Goal: Task Accomplishment & Management: Manage account settings

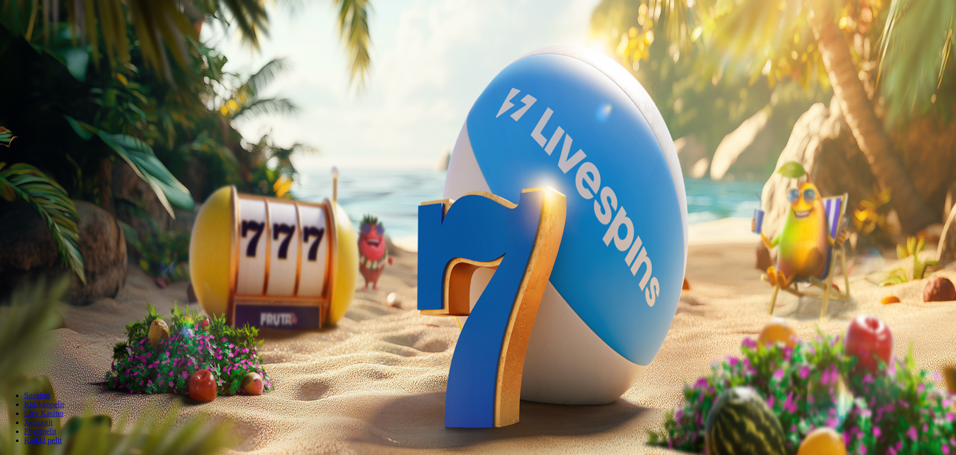
click at [30, 40] on span "Talletus" at bounding box center [19, 35] width 22 height 7
drag, startPoint x: 170, startPoint y: 101, endPoint x: 57, endPoint y: 102, distance: 112.8
click at [70, 102] on div "Talletus 0.00 € Kirjaudu Kasino Live Kasino Tarjoukset 21:38 Aloita pelaaminen …" at bounding box center [479, 134] width 950 height 260
type input "**"
click at [68, 255] on span "TALLETA JA PELAA" at bounding box center [38, 258] width 60 height 7
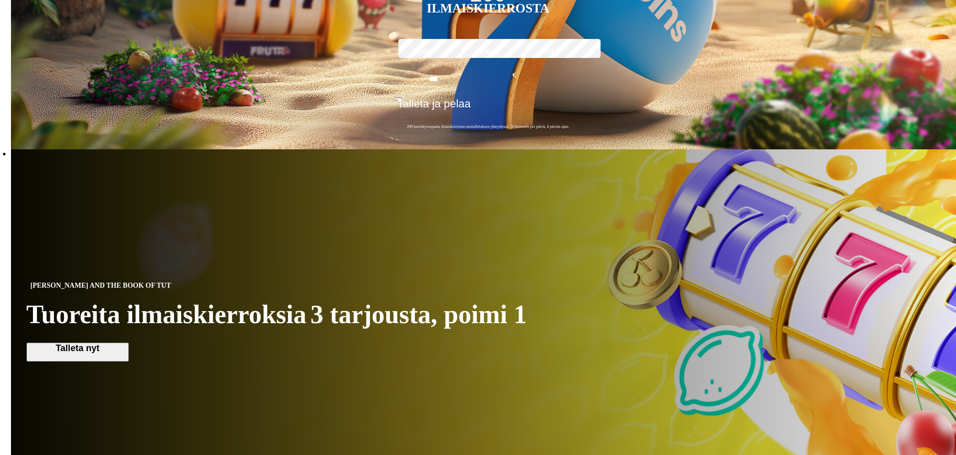
scroll to position [399, 0]
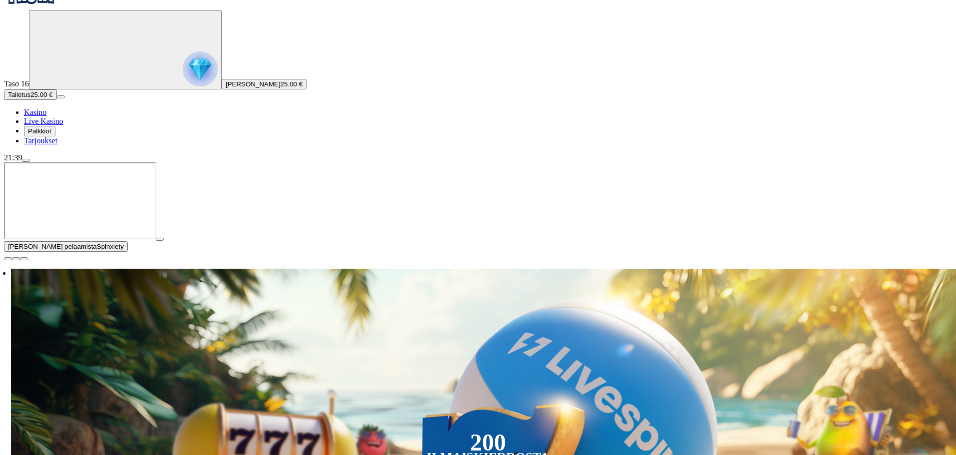
scroll to position [100, 0]
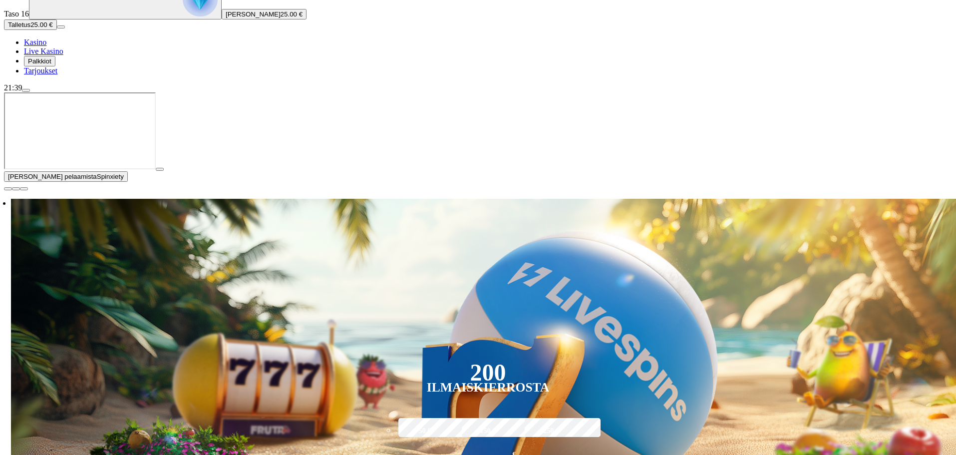
click at [8, 189] on span "close icon" at bounding box center [8, 189] width 0 height 0
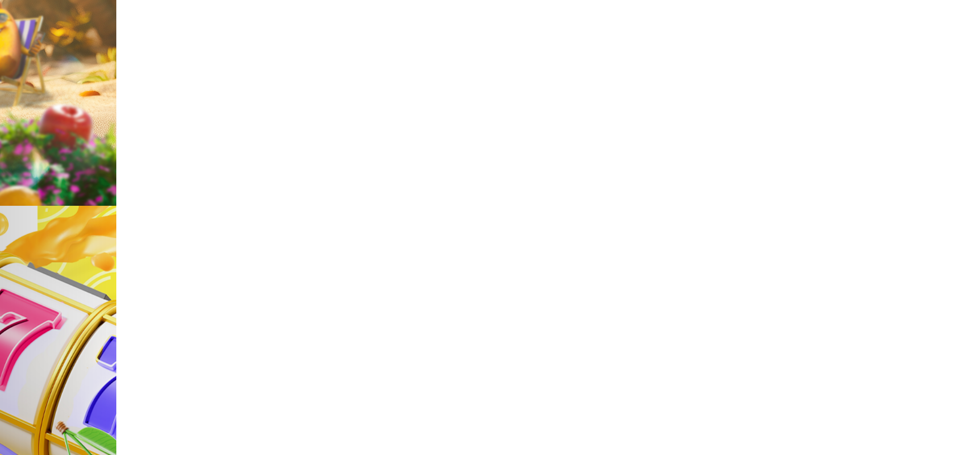
scroll to position [349, 0]
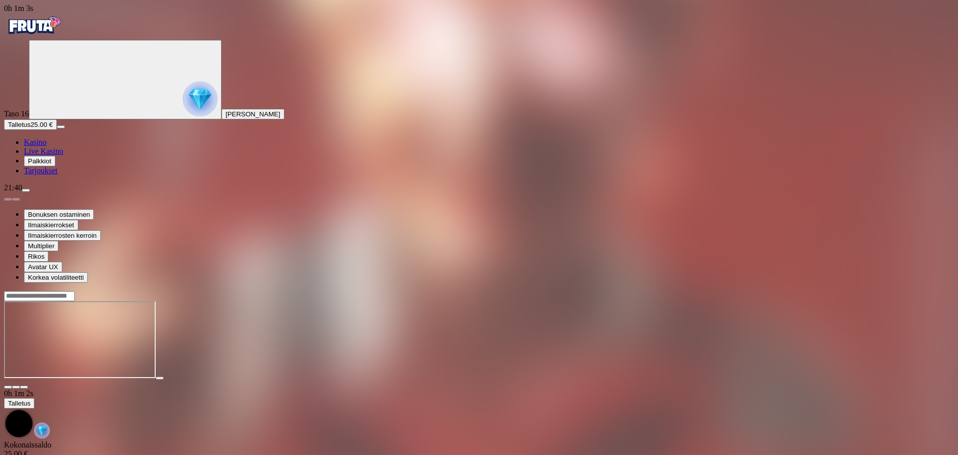
click at [8, 387] on span "close icon" at bounding box center [8, 387] width 0 height 0
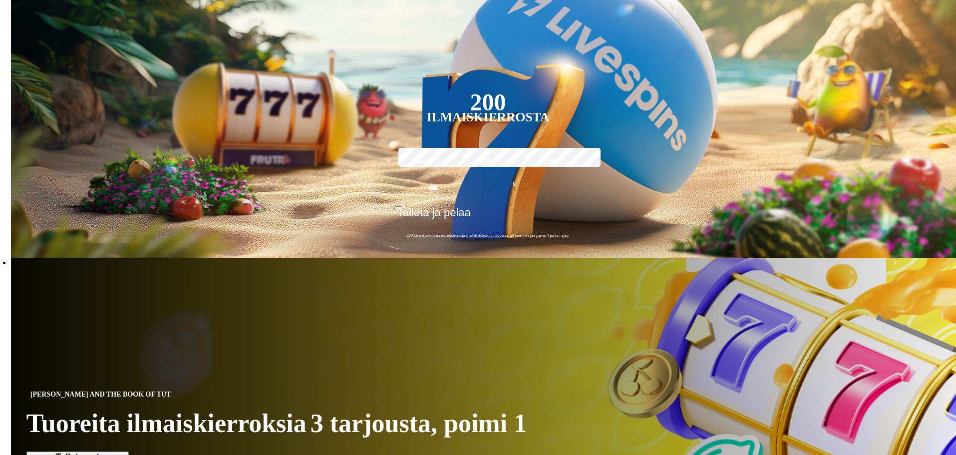
scroll to position [299, 0]
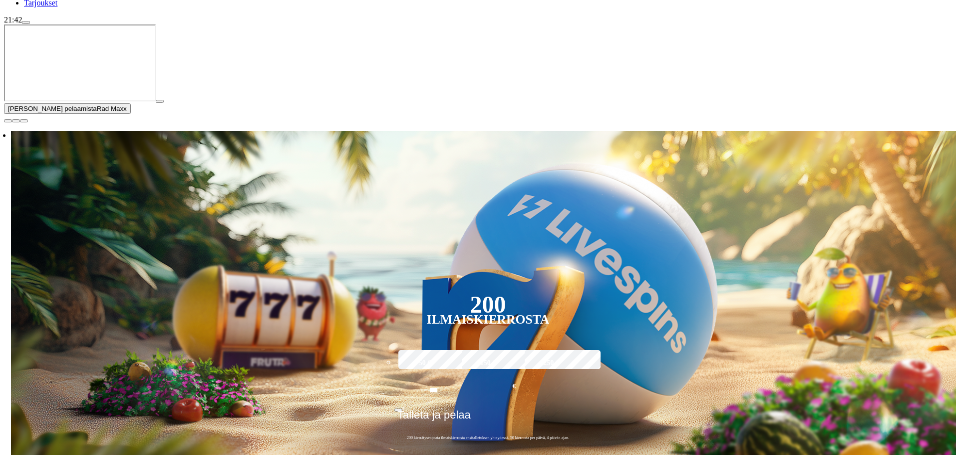
scroll to position [200, 0]
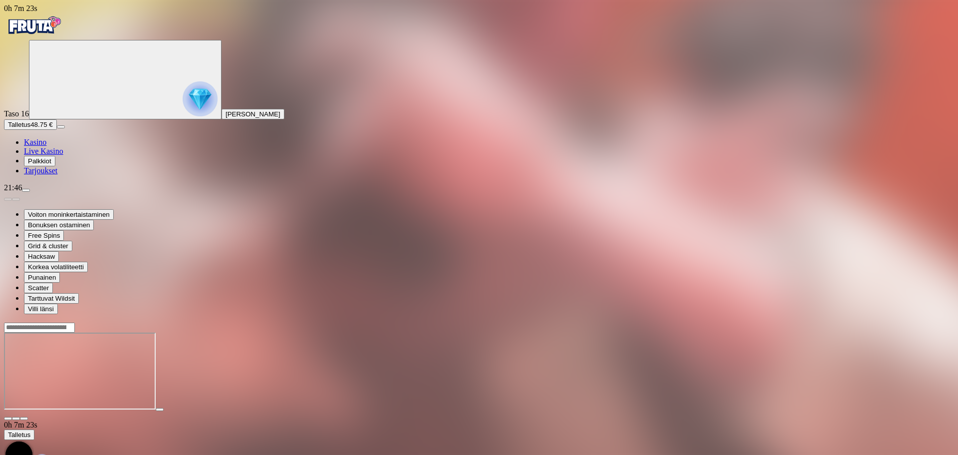
click at [64, 32] on img "Primary" at bounding box center [34, 25] width 60 height 25
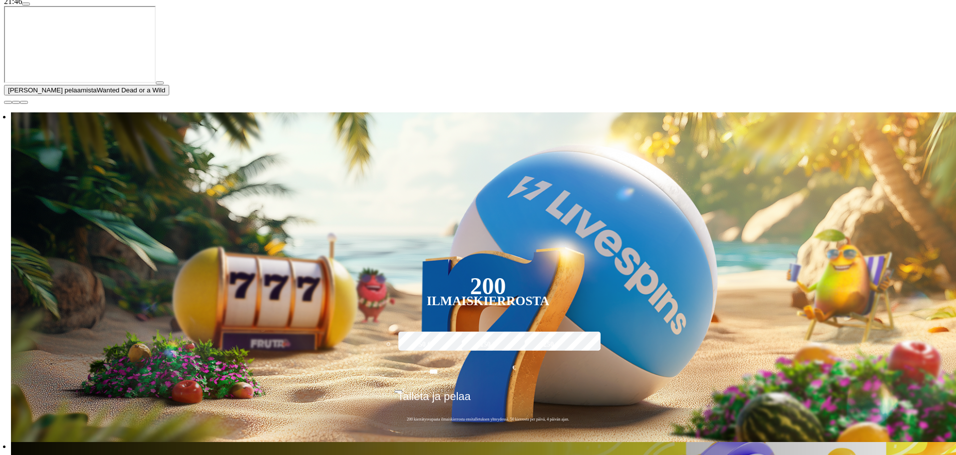
scroll to position [200, 0]
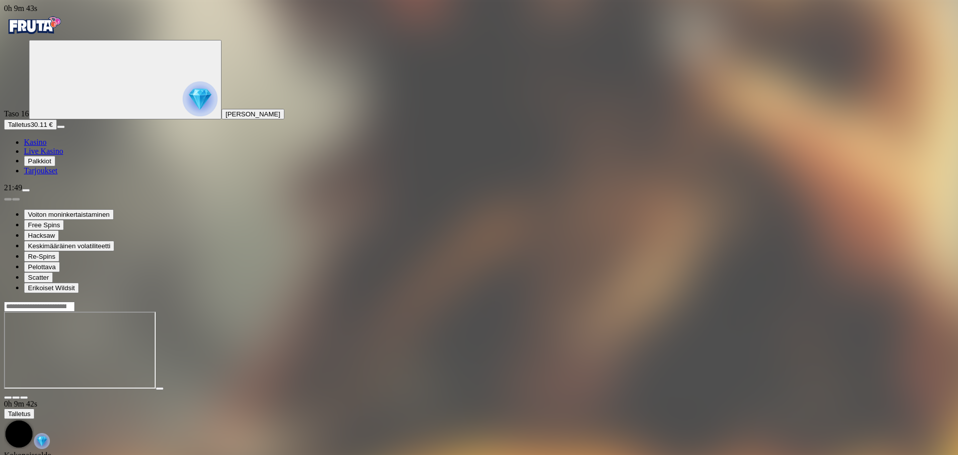
click at [75, 301] on input "Search" at bounding box center [39, 306] width 71 height 10
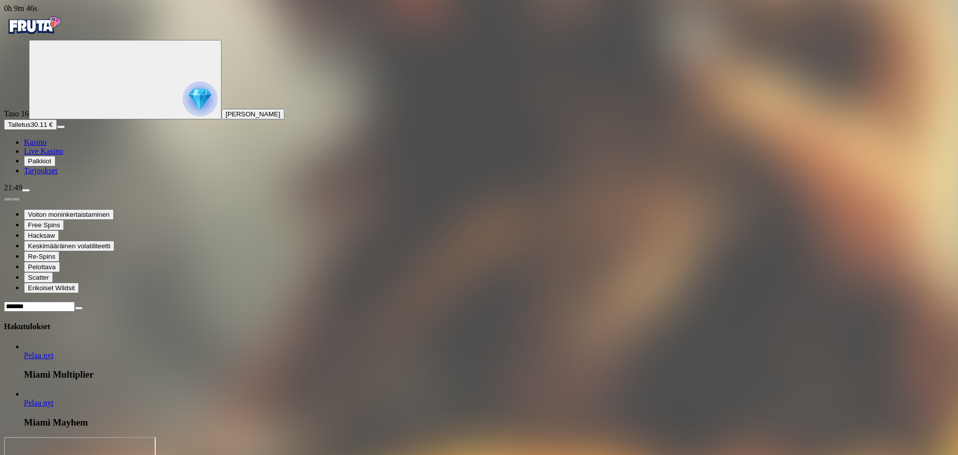
type input "*******"
click at [53, 398] on span "Pelaa nyt" at bounding box center [38, 402] width 29 height 8
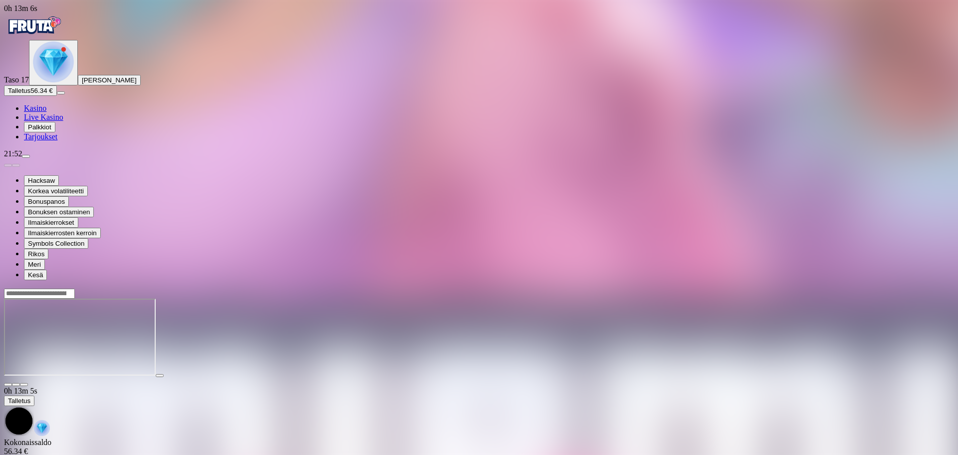
click at [60, 31] on img "Primary" at bounding box center [34, 25] width 60 height 25
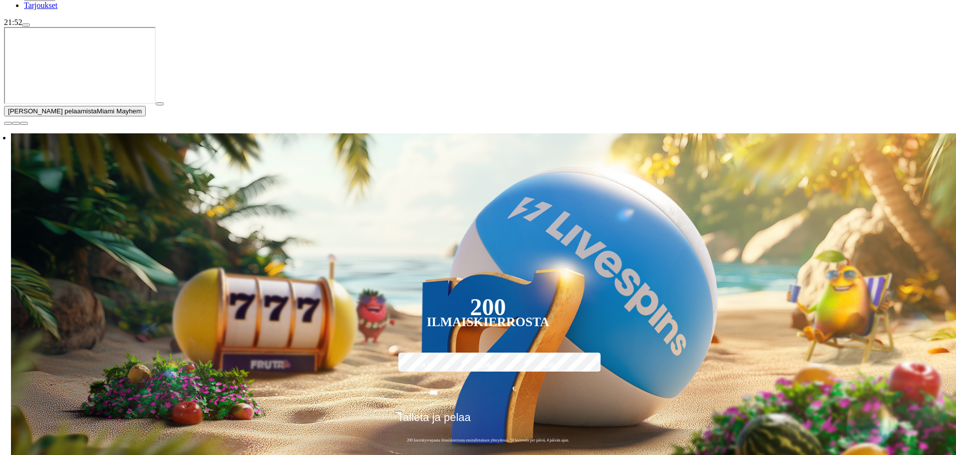
scroll to position [150, 0]
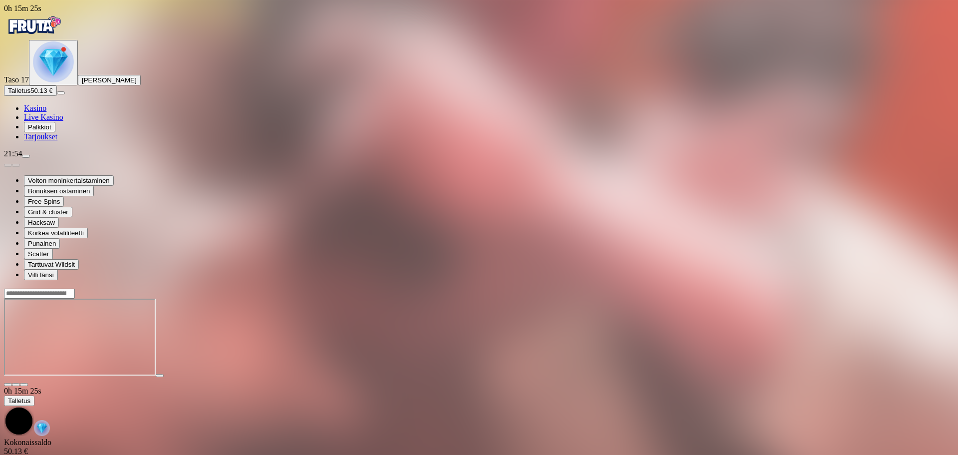
click at [75, 288] on input "Search" at bounding box center [39, 293] width 71 height 10
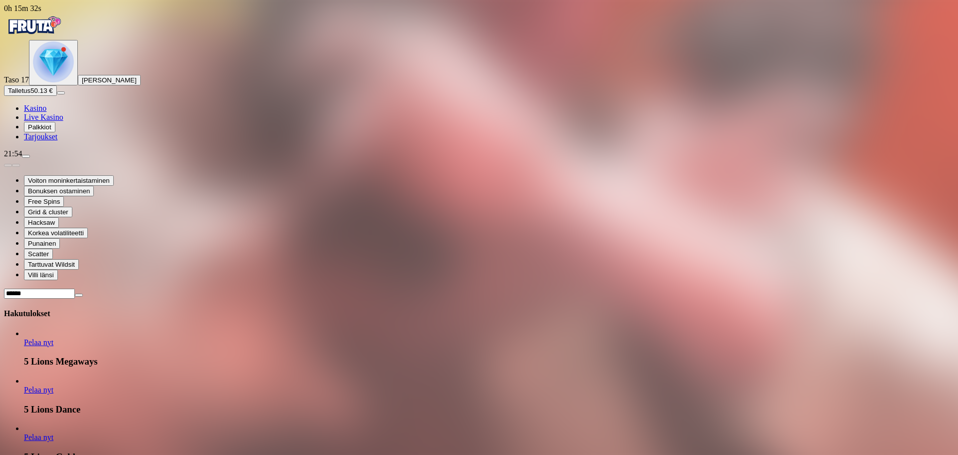
type input "******"
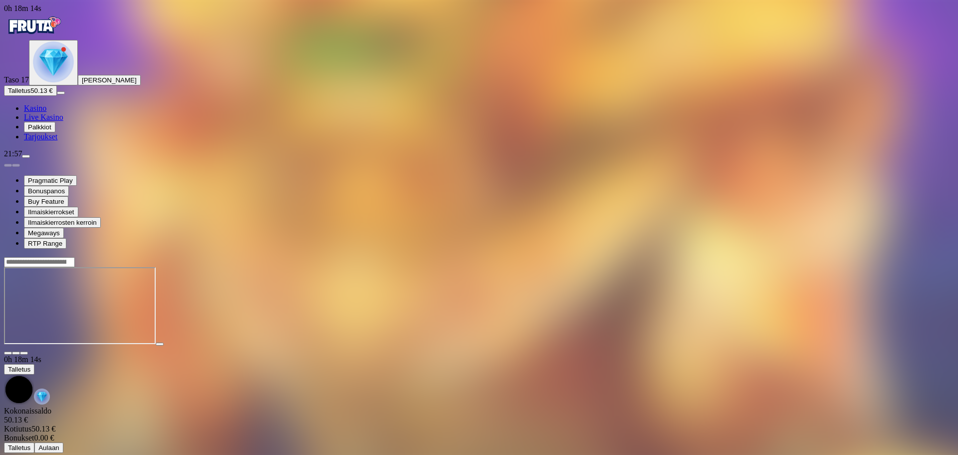
click at [75, 257] on input "Search" at bounding box center [39, 262] width 71 height 10
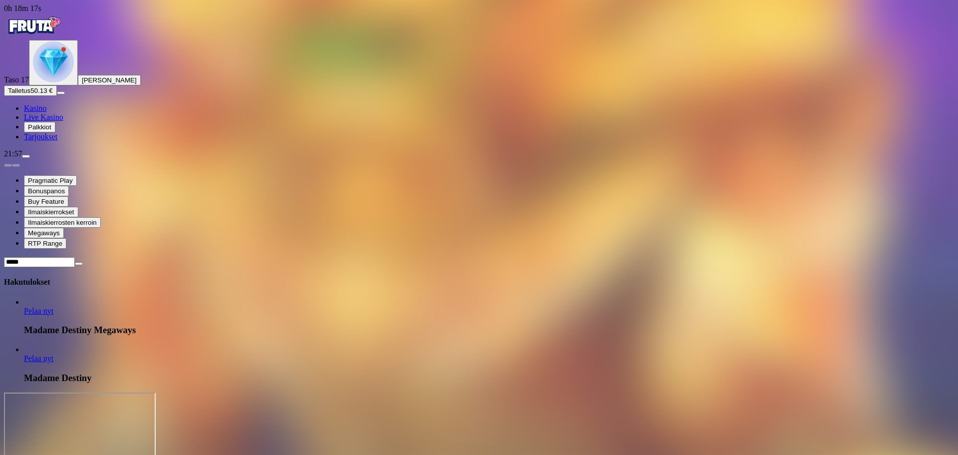
type input "*****"
click at [53, 306] on link "Pelaa nyt" at bounding box center [38, 310] width 29 height 8
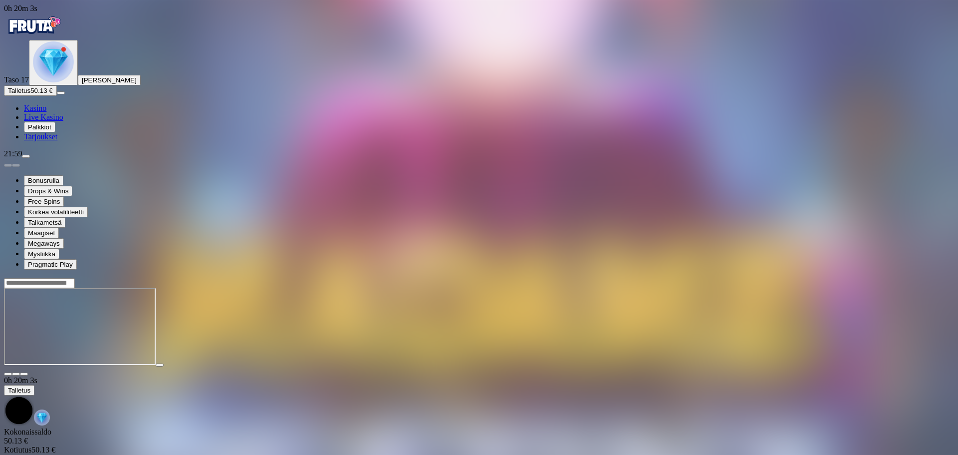
click at [64, 37] on img "Primary" at bounding box center [34, 25] width 60 height 25
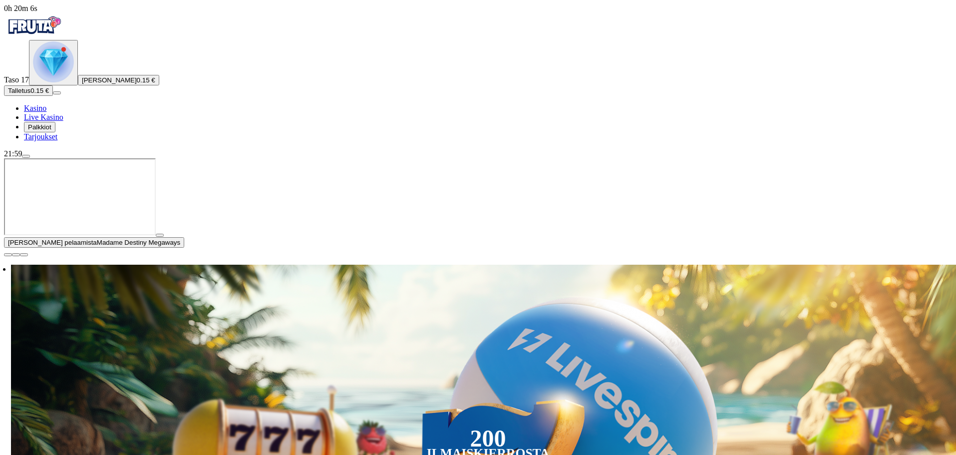
click at [47, 131] on span "Palkkiot" at bounding box center [39, 126] width 23 height 7
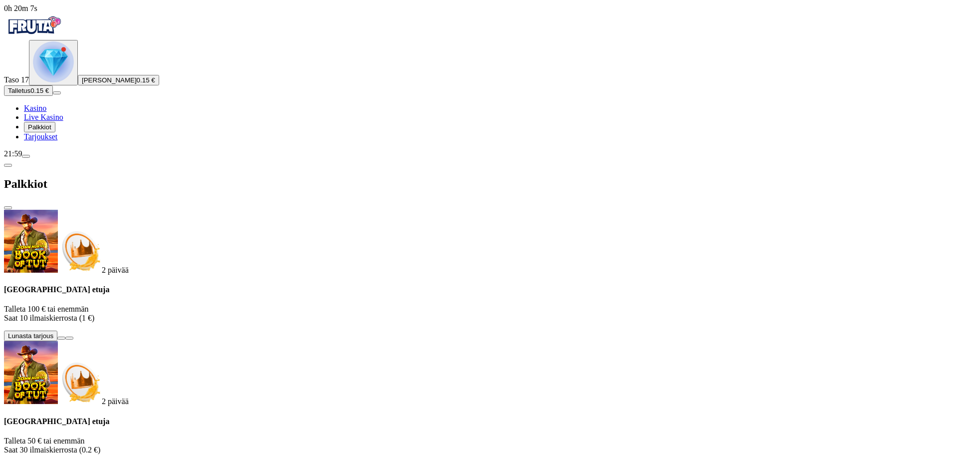
scroll to position [5, 0]
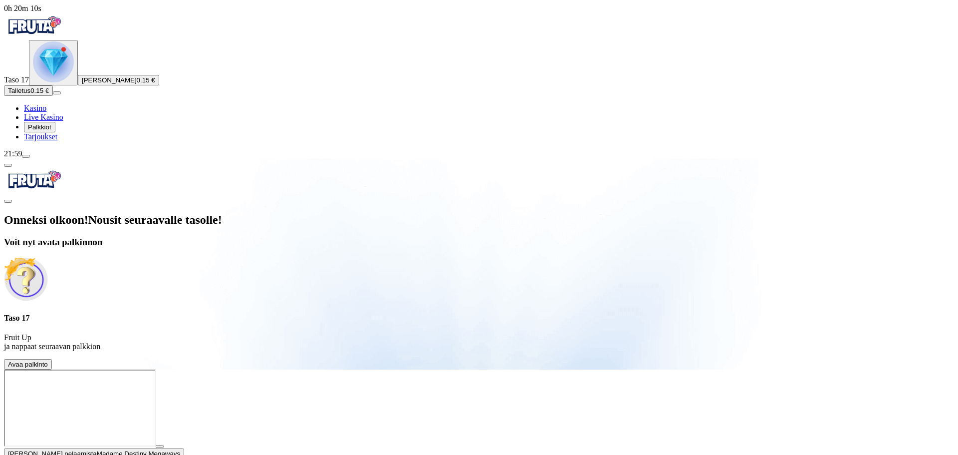
click at [48, 360] on span "Avaa palkinto" at bounding box center [28, 363] width 40 height 7
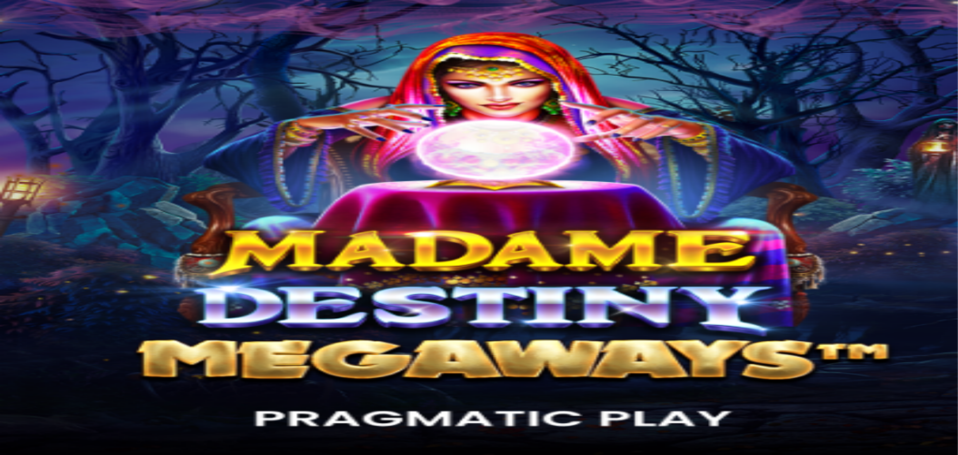
click at [64, 28] on img "Primary" at bounding box center [34, 25] width 60 height 25
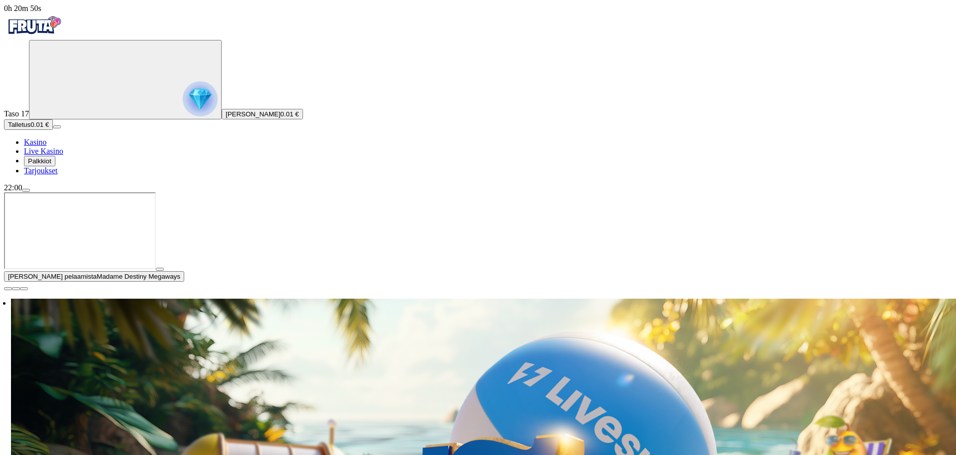
click at [26, 190] on span "menu icon" at bounding box center [26, 190] width 0 height 0
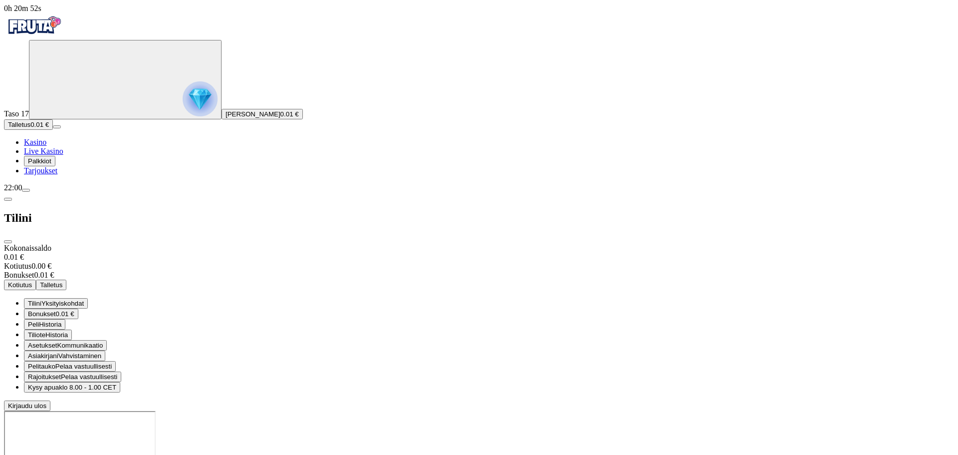
click at [56, 310] on span "Bonukset" at bounding box center [42, 313] width 28 height 7
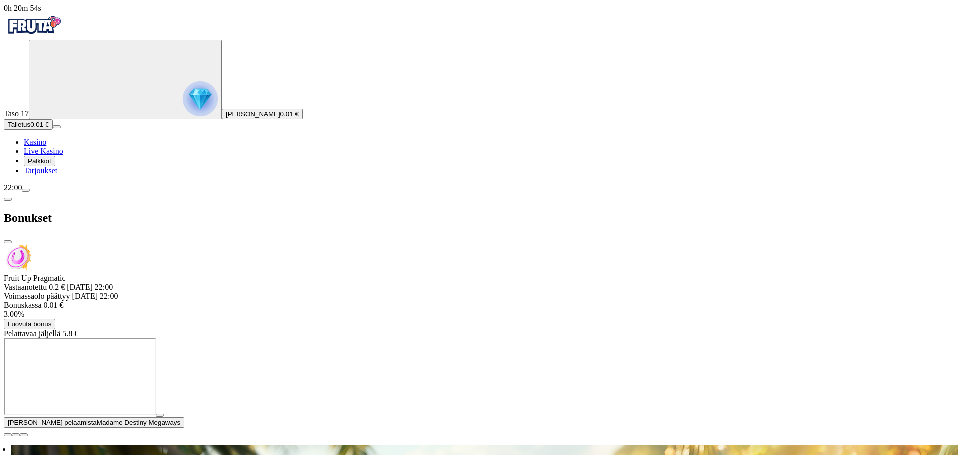
click at [51, 320] on span "Luovuta bonus" at bounding box center [29, 323] width 43 height 7
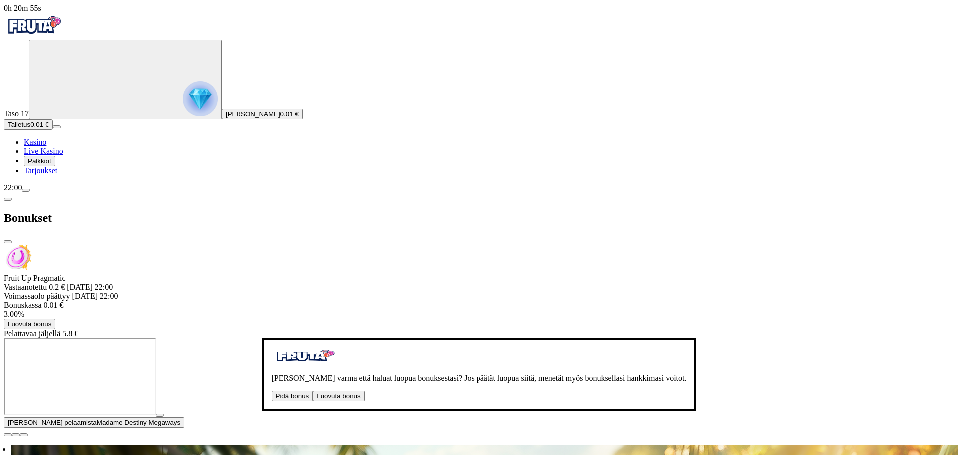
click at [313, 390] on button "Luovuta bonus" at bounding box center [338, 395] width 51 height 10
